Goal: Information Seeking & Learning: Learn about a topic

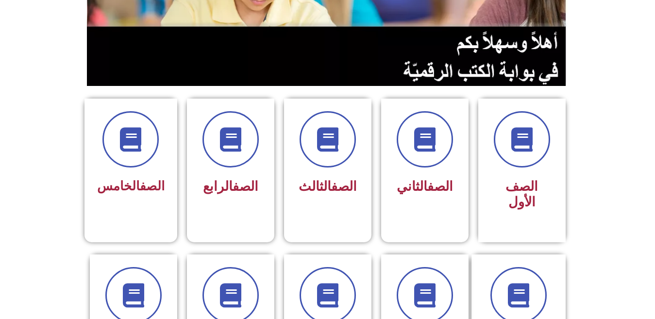
scroll to position [175, 0]
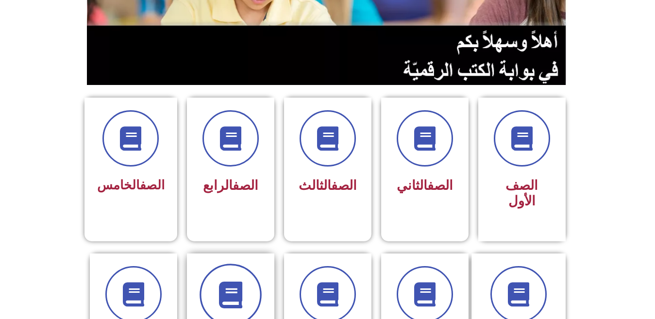
click at [217, 281] on icon at bounding box center [230, 294] width 27 height 27
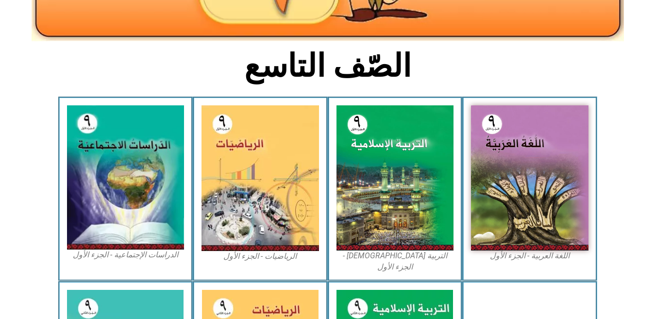
scroll to position [214, 0]
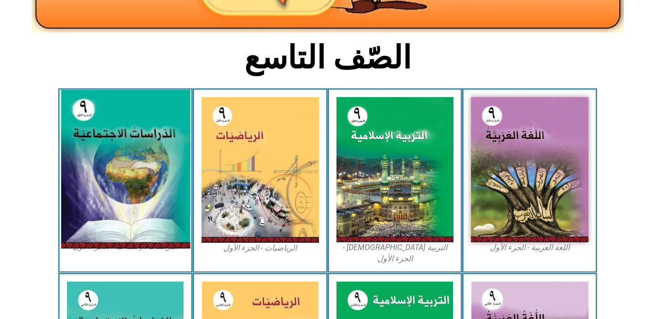
click at [97, 190] on img at bounding box center [125, 169] width 129 height 159
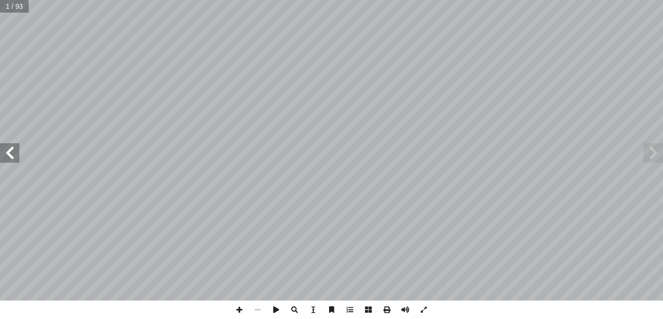
click at [0, 11] on input "text" at bounding box center [14, 6] width 29 height 13
type input "**"
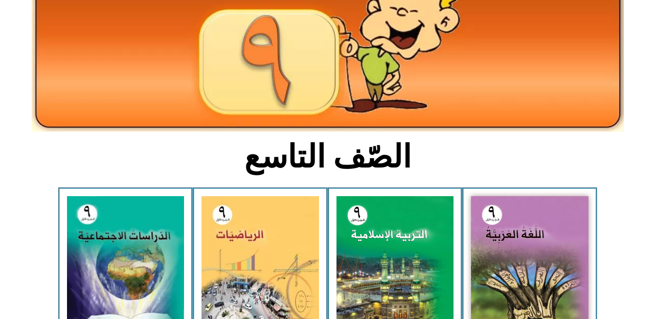
scroll to position [117, 0]
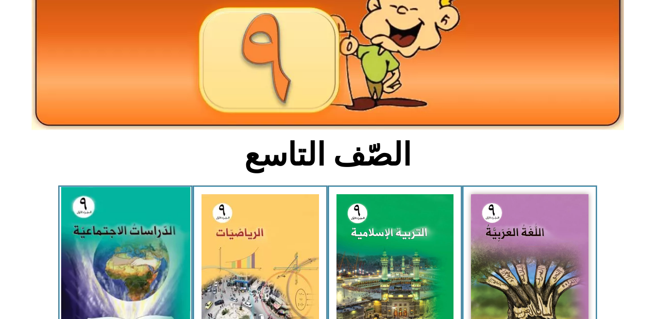
click at [164, 264] on img at bounding box center [125, 266] width 129 height 159
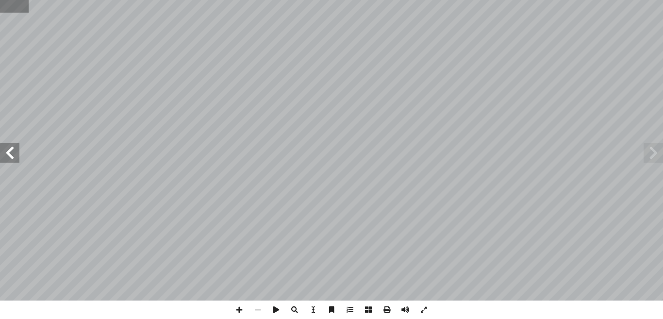
click at [15, 3] on input "text" at bounding box center [14, 6] width 29 height 13
type input "**"
click at [238, 308] on span at bounding box center [239, 310] width 18 height 18
click at [241, 305] on span at bounding box center [239, 310] width 18 height 18
click at [258, 308] on span at bounding box center [258, 310] width 18 height 18
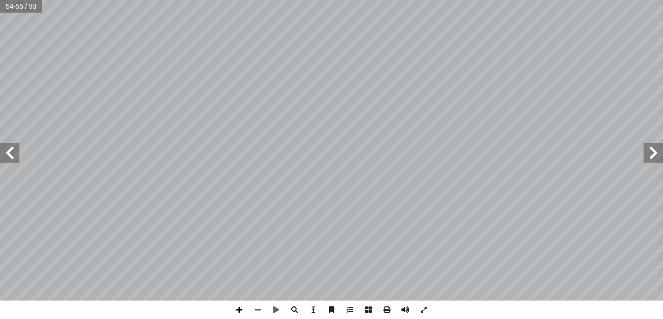
click at [237, 315] on span at bounding box center [239, 310] width 18 height 18
